Goal: Find contact information: Find contact information

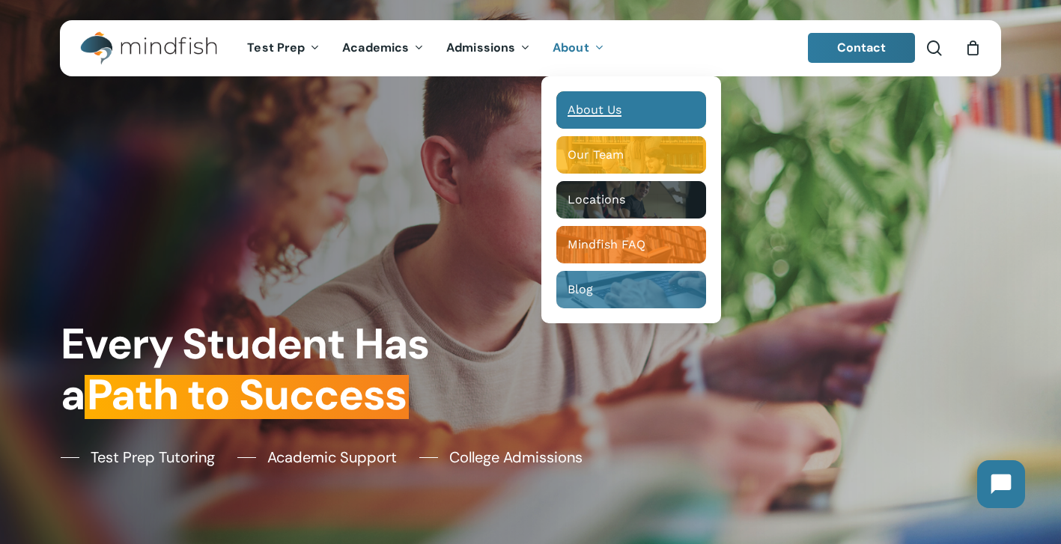
click at [585, 106] on span "About Us" at bounding box center [595, 110] width 54 height 14
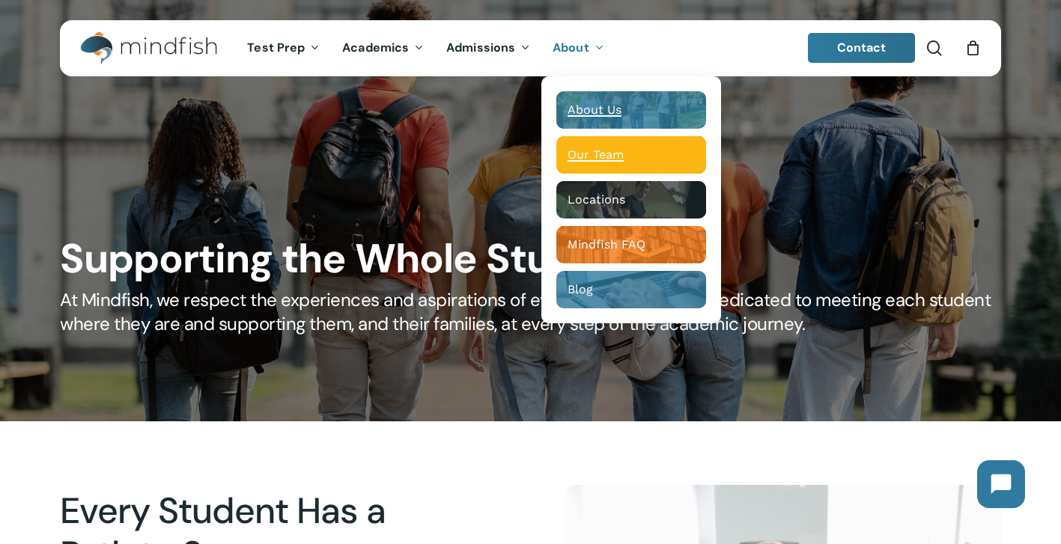
click at [592, 161] on span "Our Team" at bounding box center [596, 155] width 56 height 14
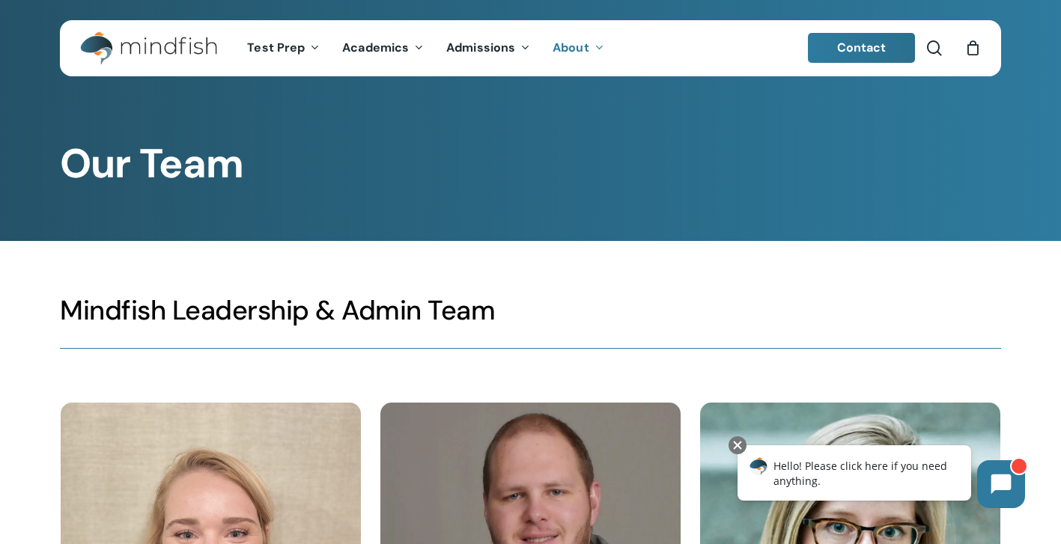
click at [827, 47] on link "Contact" at bounding box center [862, 48] width 108 height 30
